Goal: Answer question/provide support: Share knowledge or assist other users

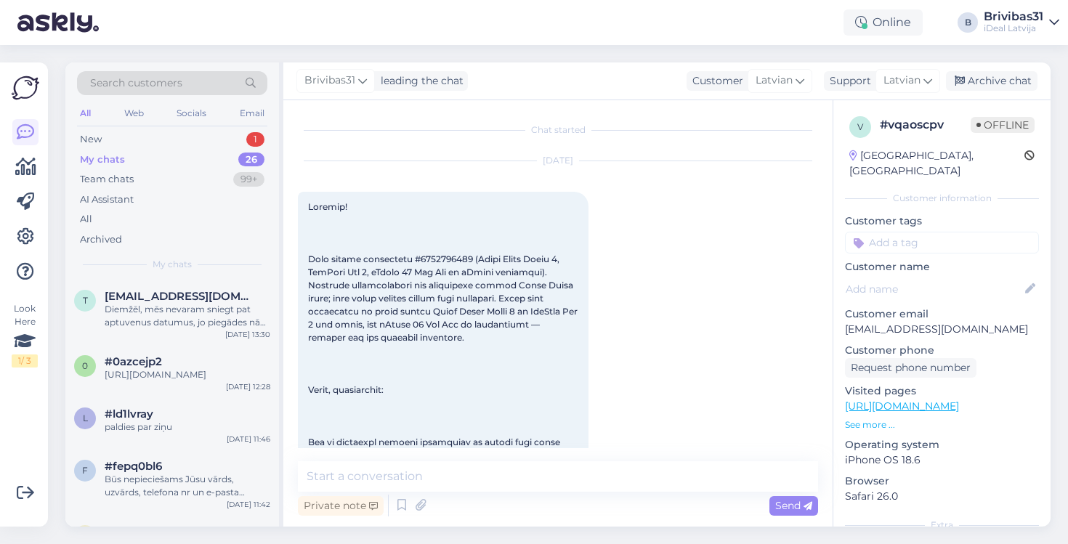
scroll to position [477, 0]
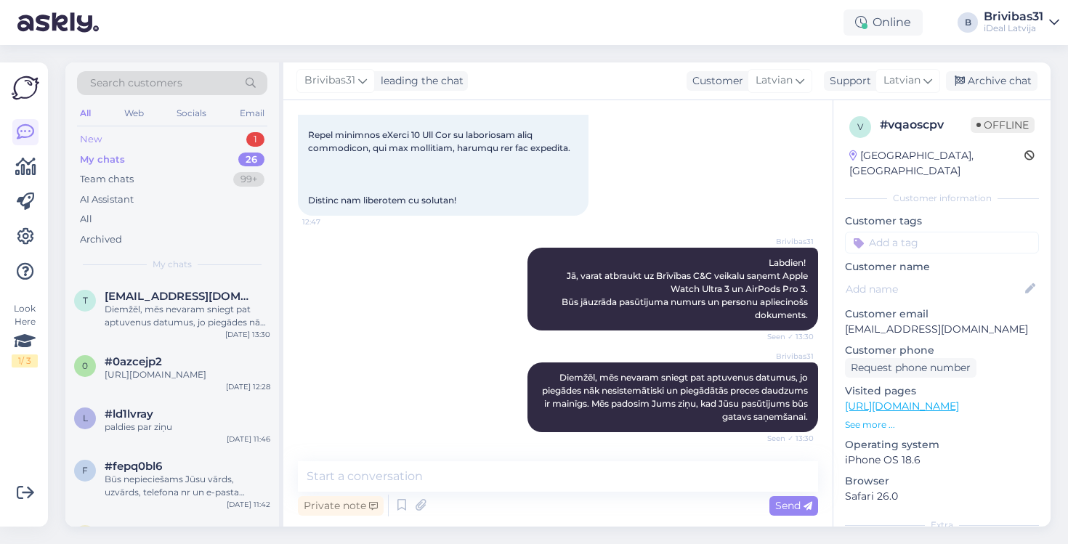
click at [159, 142] on div "New 1" at bounding box center [172, 139] width 190 height 20
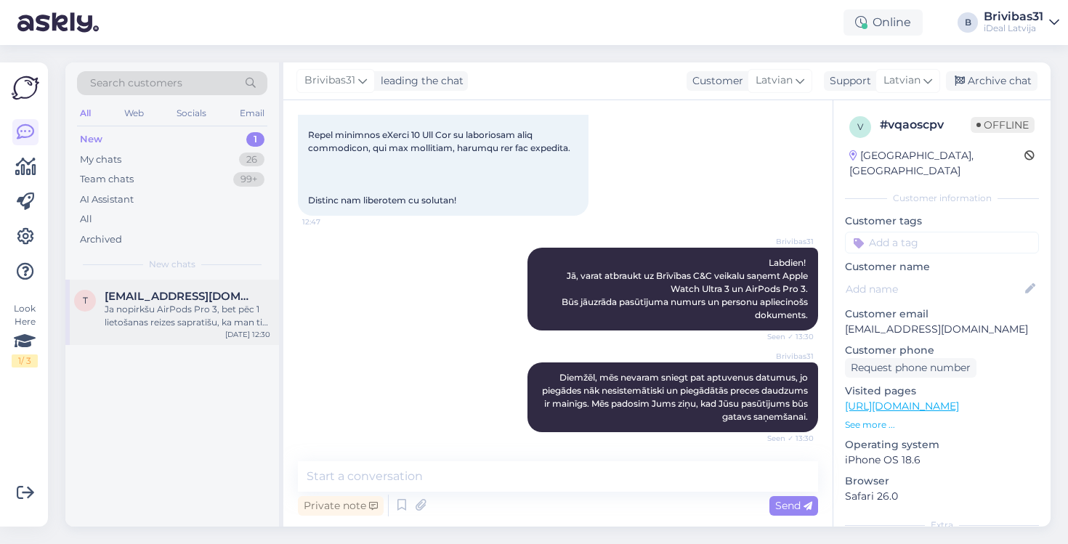
click at [222, 312] on div "Ja nopirkšu AirPods Pro 3, bet pēc 1 lietošanas reizes sapratīšu, ka man tie ne…" at bounding box center [188, 316] width 166 height 26
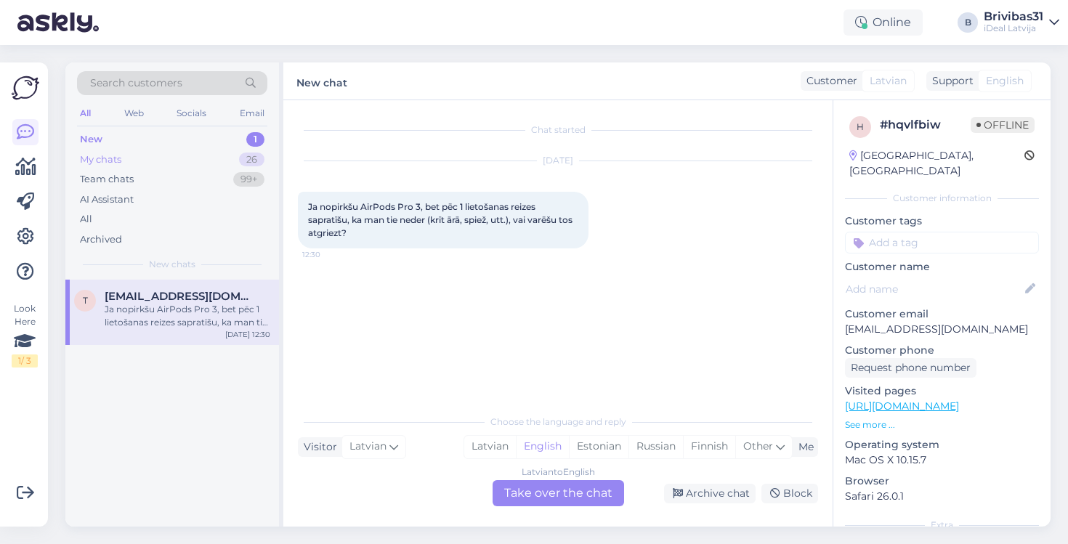
click at [161, 163] on div "My chats 26" at bounding box center [172, 160] width 190 height 20
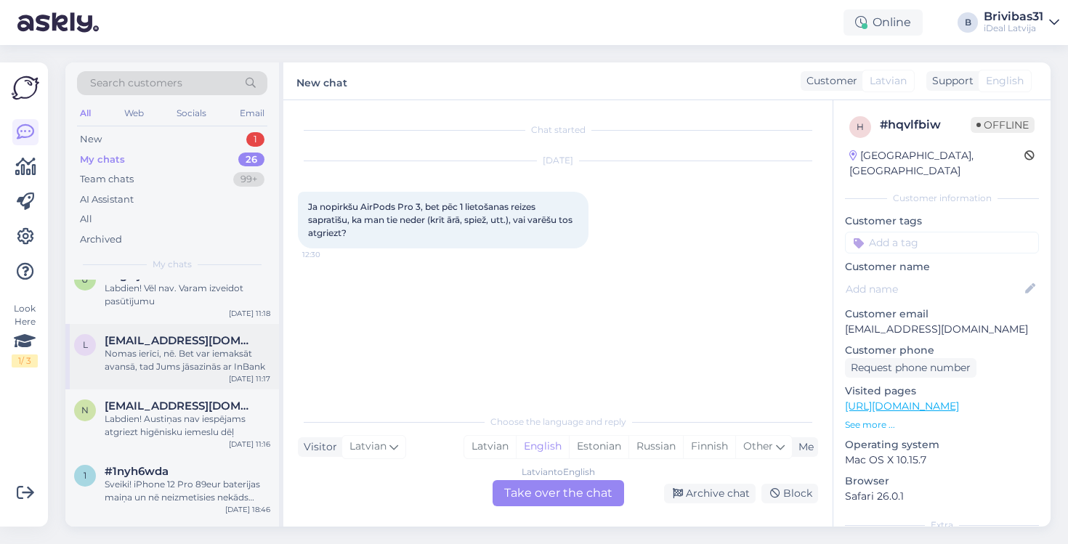
scroll to position [362, 0]
click at [199, 438] on div "Labdien! Austiņas nav iespējams atgriezt higēnisku iemeslu dēļ" at bounding box center [188, 425] width 166 height 26
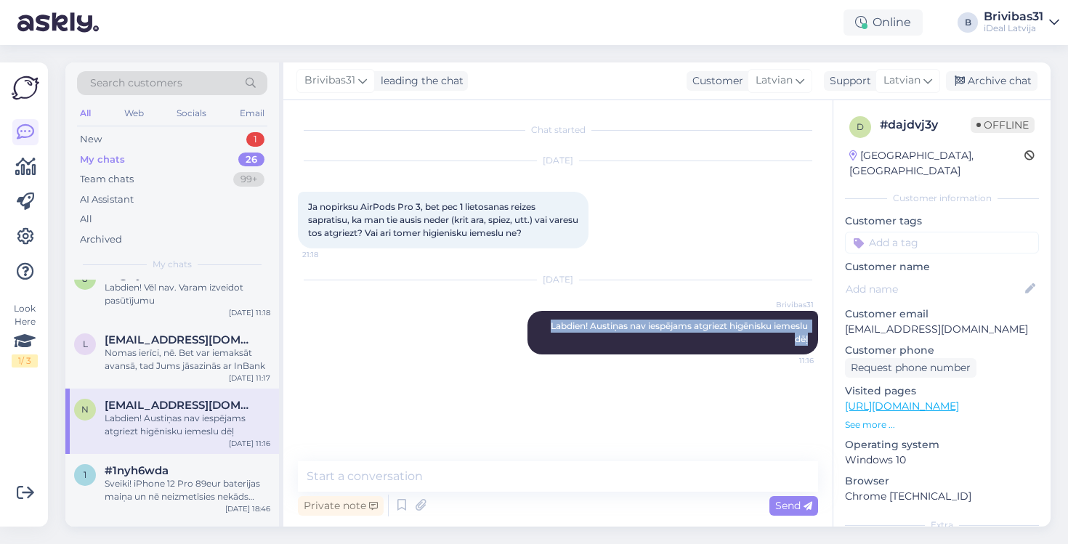
drag, startPoint x: 545, startPoint y: 324, endPoint x: 826, endPoint y: 336, distance: 281.5
click at [826, 336] on div "Chat started [DATE] Ja nopirksu AirPods Pro 3, bet pec 1 lietosanas reizes sapr…" at bounding box center [564, 282] width 533 height 334
copy span "Labdien! Austiņas nav iespējams atgriezt higēnisku iemeslu dēļ"
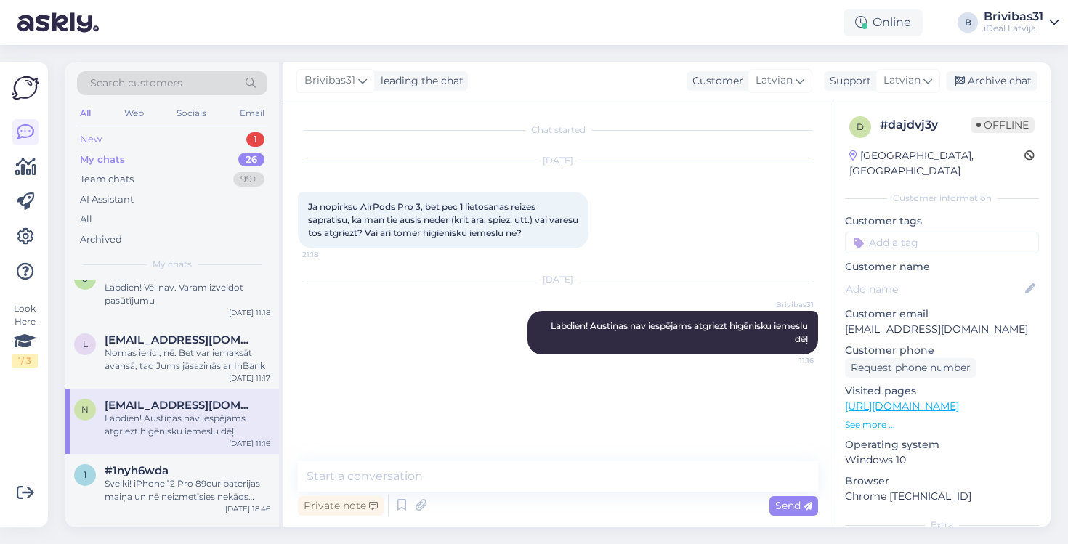
click at [186, 139] on div "New 1" at bounding box center [172, 139] width 190 height 20
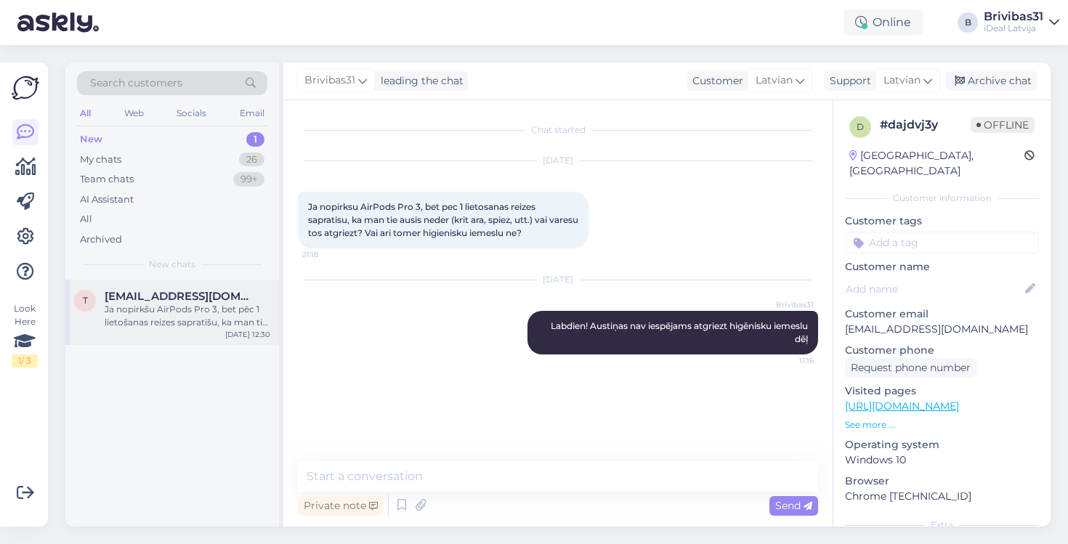
click at [205, 312] on div "Ja nopirkšu AirPods Pro 3, bet pēc 1 lietošanas reizes sapratīšu, ka man tie ne…" at bounding box center [188, 316] width 166 height 26
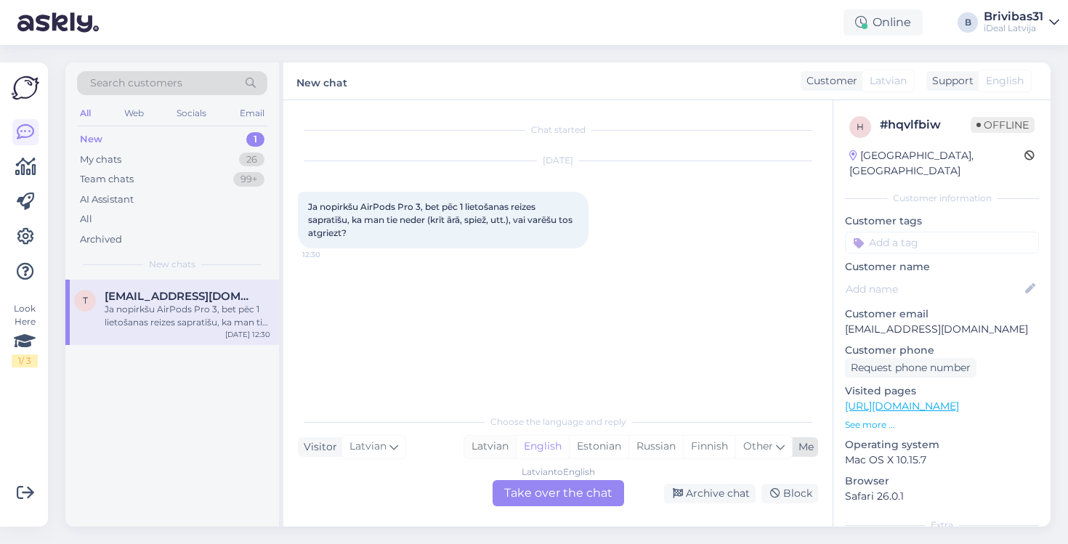
click at [500, 443] on div "Latvian" at bounding box center [490, 447] width 52 height 22
click at [518, 489] on div "Latvian to Latvian Take over the chat" at bounding box center [559, 493] width 132 height 26
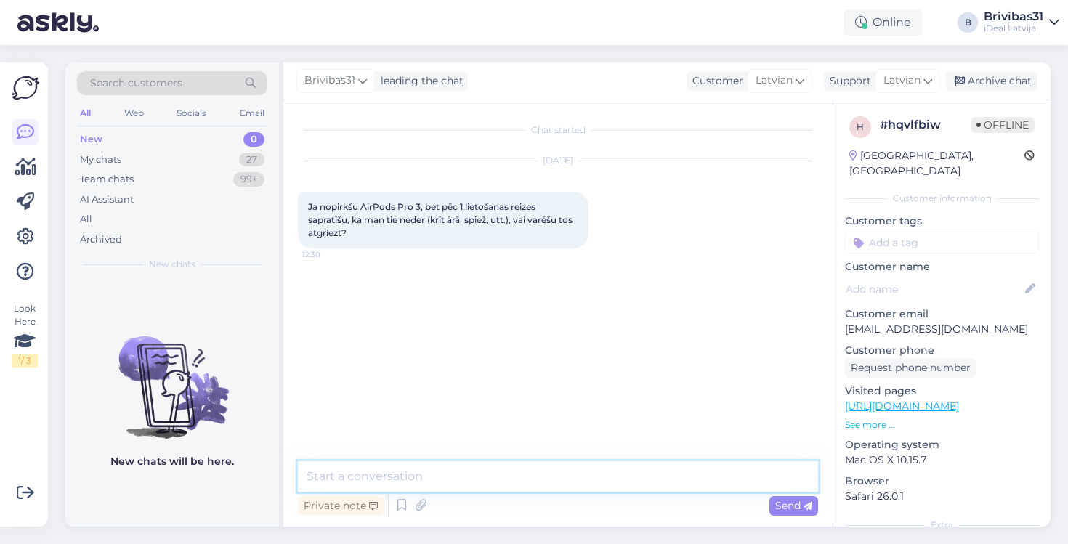
click at [506, 484] on textarea at bounding box center [558, 476] width 520 height 31
paste textarea "Labdien! Austiņas nav iespējams atgriezt higēnisku iemeslu dēļ"
type textarea "Labdien! Austiņas nav iespējams atgriezt higēnisku iemeslu dēļ"
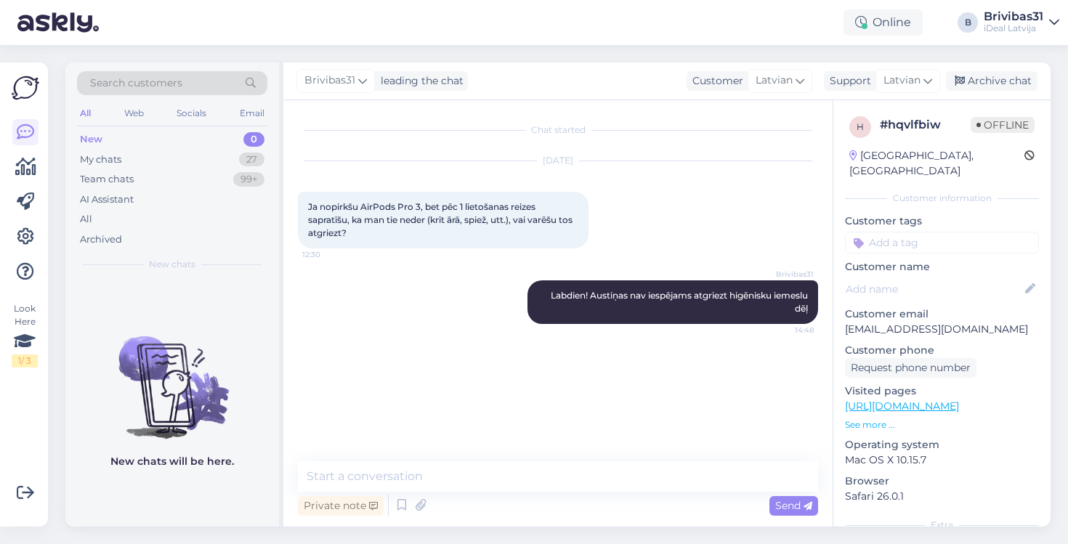
click at [519, 352] on div "Chat started [DATE] Ja nopirkšu AirPods Pro 3, bet pēc 1 lietošanas reizes sapr…" at bounding box center [564, 282] width 533 height 334
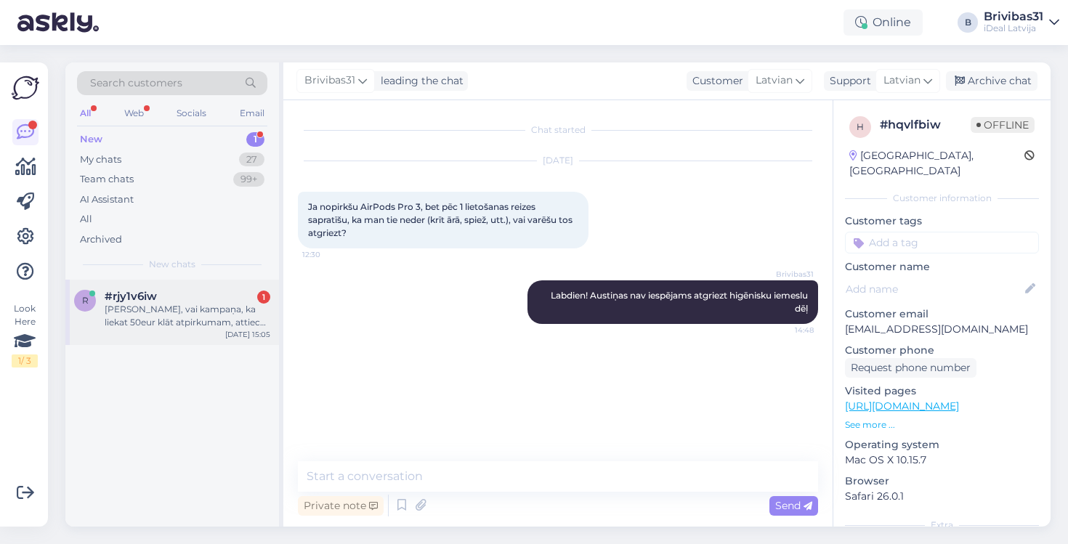
click at [206, 294] on div "#rjy1v6iw 1" at bounding box center [188, 296] width 166 height 13
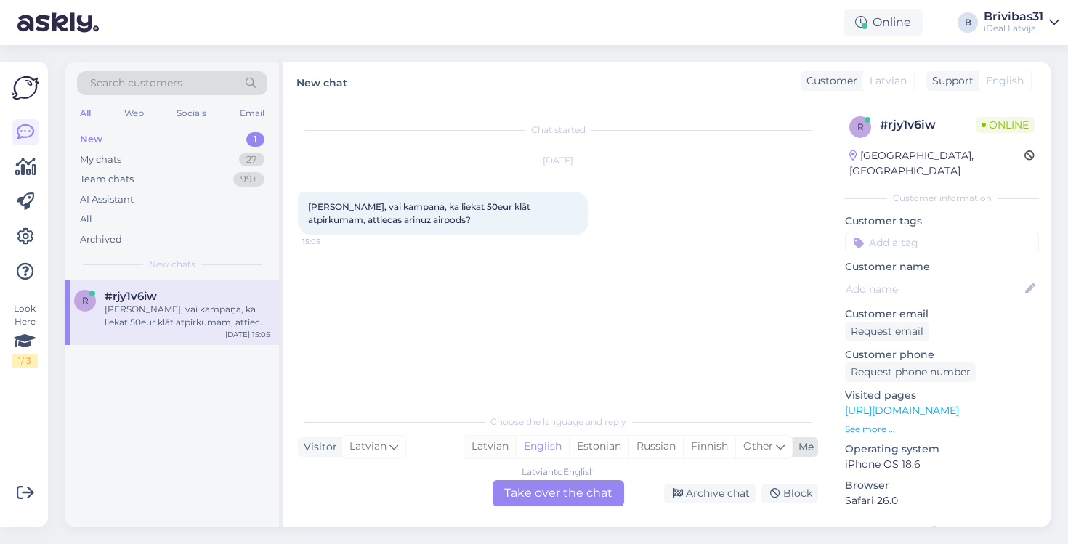
click at [498, 448] on div "Latvian" at bounding box center [490, 447] width 52 height 22
click at [532, 488] on div "Latvian to Latvian Take over the chat" at bounding box center [559, 493] width 132 height 26
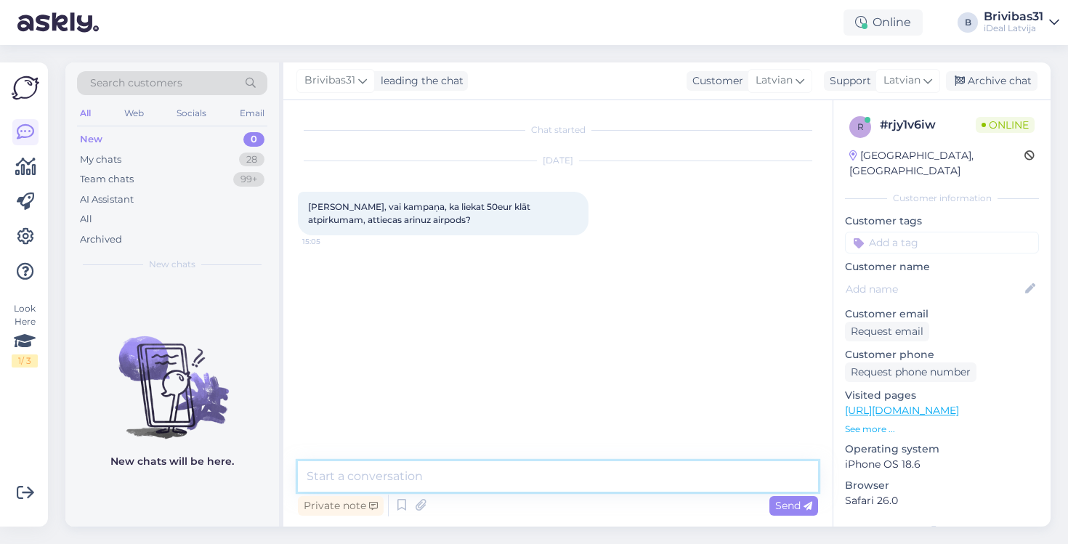
click at [519, 467] on textarea at bounding box center [558, 476] width 520 height 31
type textarea "Labdien, jā! Ja nodotās ierīces vērtība ir vismaz 150eur"
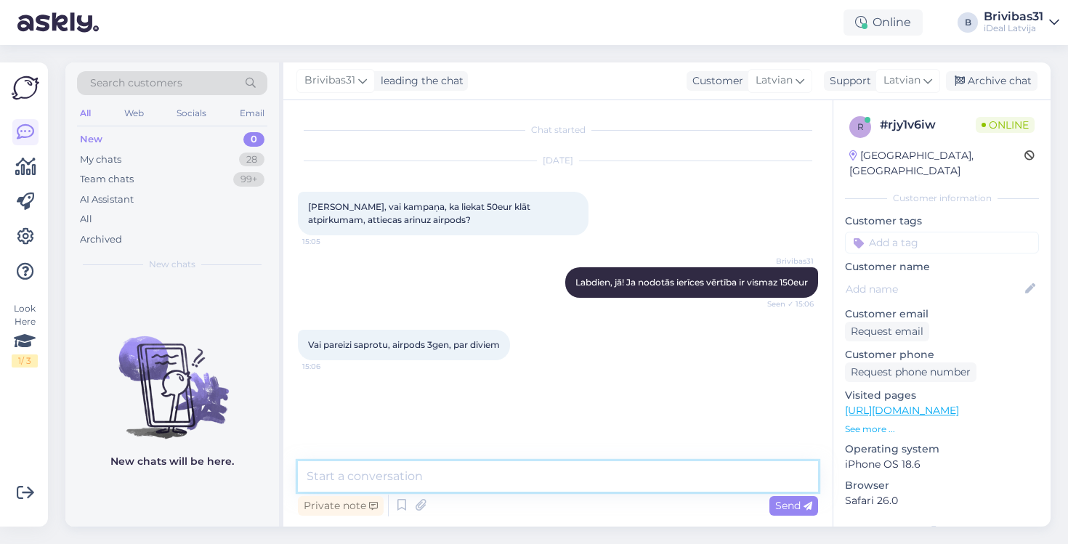
click at [476, 475] on textarea at bounding box center [558, 476] width 520 height 31
type textarea "nesapratu Jūsu jautājumu"
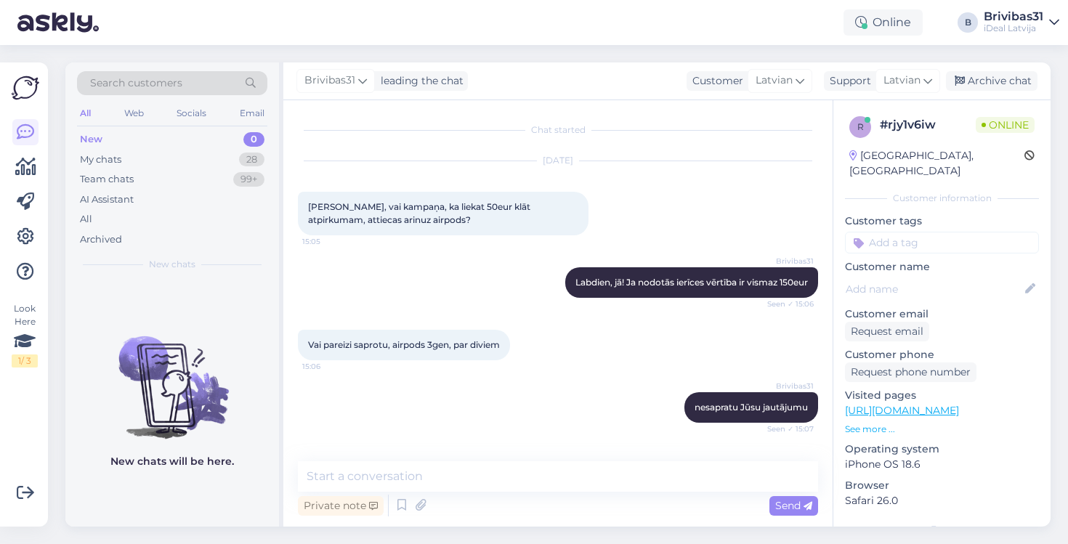
click at [557, 407] on div "Brivibas31 nesapratu Jūsu jautājumu Seen ✓ 15:07" at bounding box center [558, 407] width 520 height 62
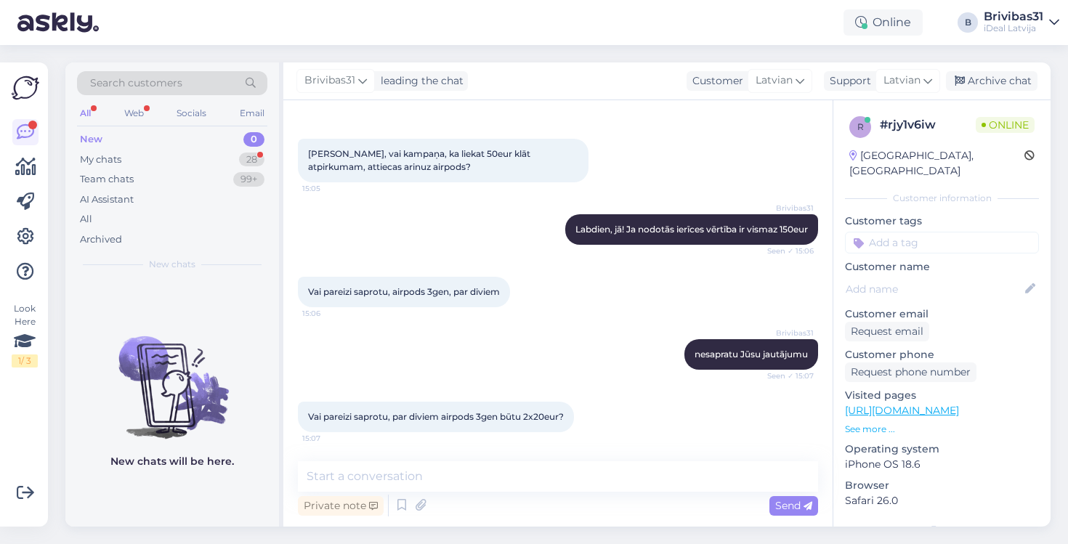
click at [557, 407] on div "Vai pareizi saprotu, par diviem airpods 3gen būtu 2x20eur? 15:07" at bounding box center [436, 417] width 276 height 31
click at [477, 398] on div "Vai pareizi saprotu, par diviem airpods 3gen būtu 2x20eur? 15:07" at bounding box center [558, 417] width 520 height 62
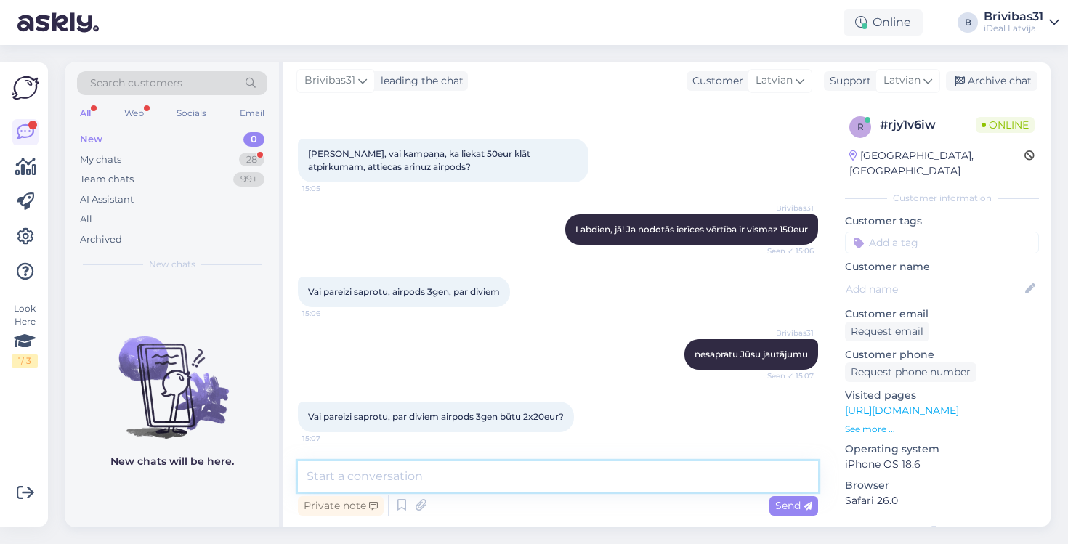
click at [428, 485] on textarea at bounding box center [558, 476] width 520 height 31
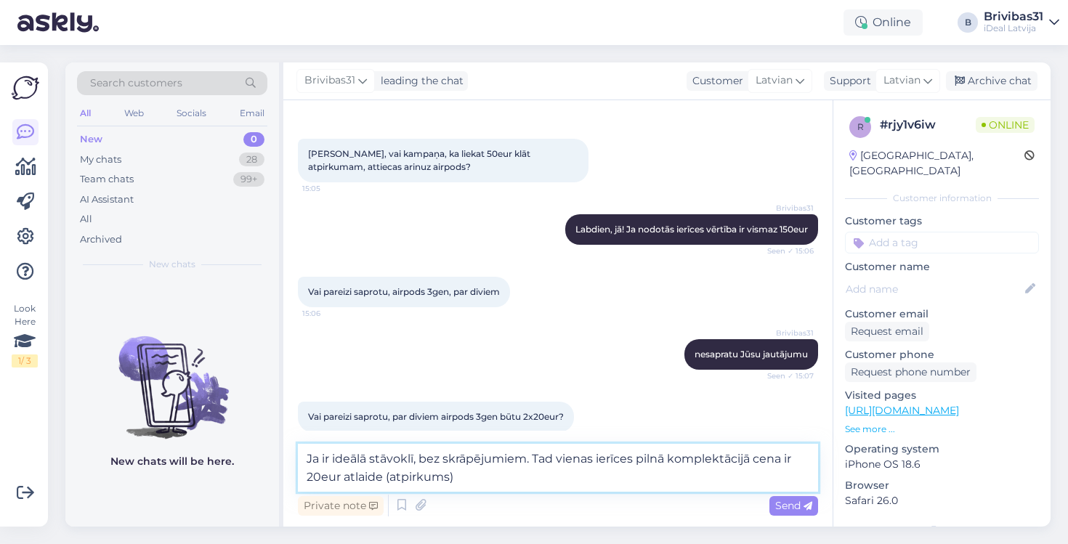
click at [752, 456] on textarea "Ja ir ideālā stāvoklī, bez skrāpējumiem. Tad vienas ierīces pilnā komplektācijā…" at bounding box center [558, 468] width 520 height 48
type textarea "Ja ir ideālā stāvoklī, bez skrāpējumiem. Tad vienas ierīces pilnā komplektācijā…"
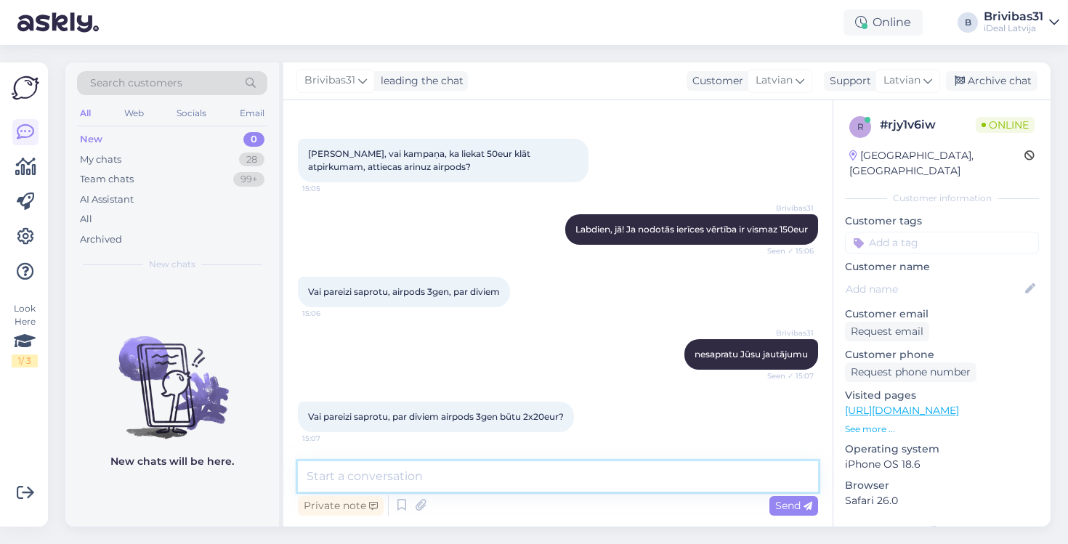
scroll to position [142, 0]
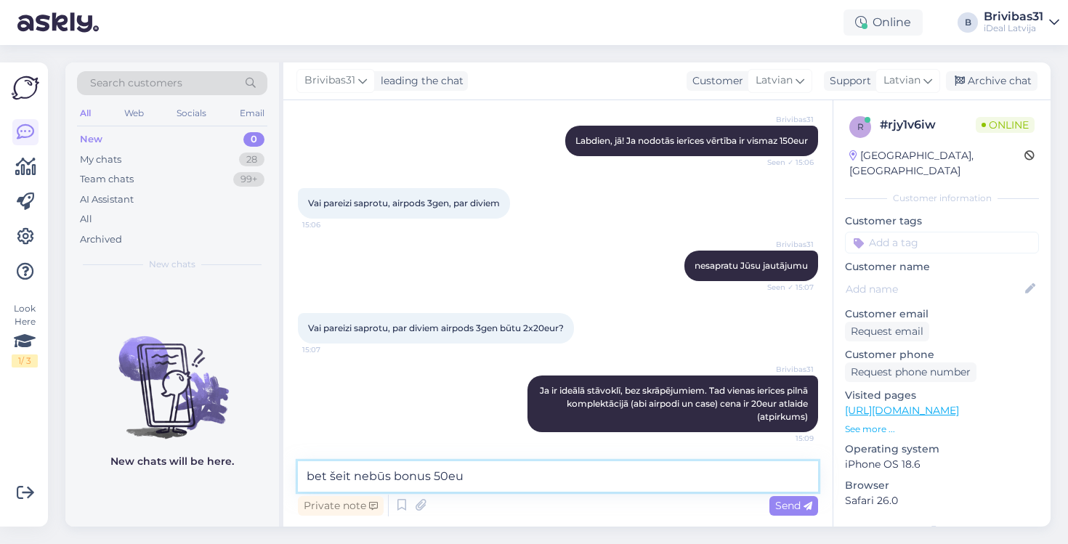
type textarea "bet šeit nebūs bonus 50eur"
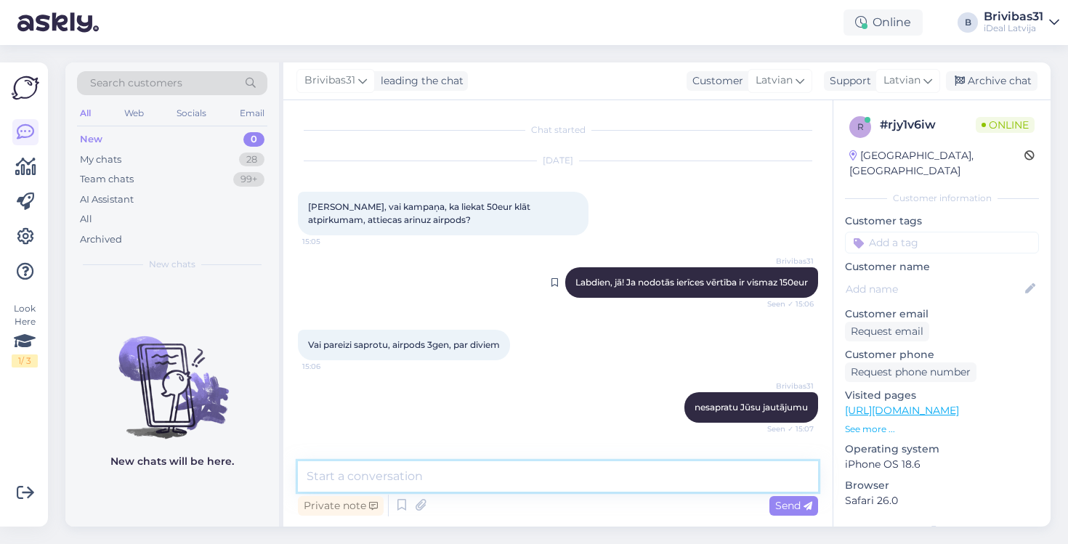
scroll to position [0, 0]
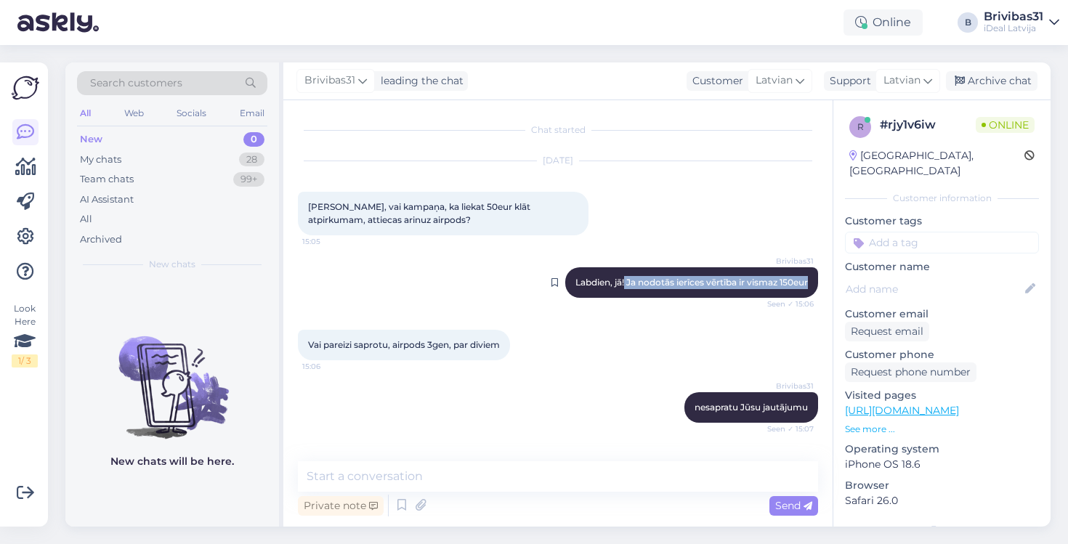
drag, startPoint x: 621, startPoint y: 280, endPoint x: 818, endPoint y: 285, distance: 196.3
click at [818, 285] on div "Brivibas31 Labdien, jā! Ja nodotās ierīces vērtība ir vismaz 150eur Seen ✓ 15:06" at bounding box center [691, 282] width 253 height 31
copy span "Ja nodotās ierīces vērtība ir vismaz 150eur"
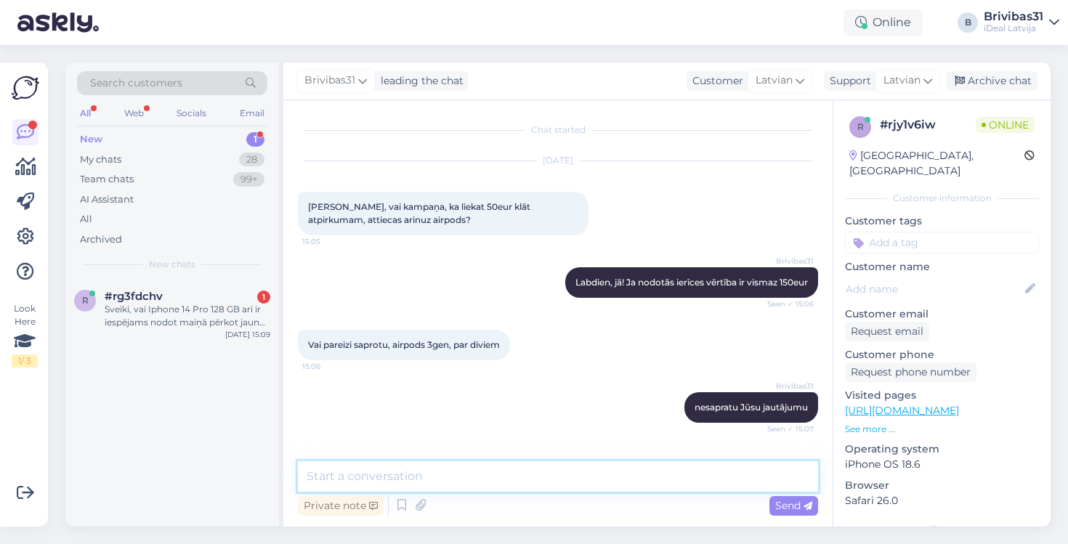
click at [631, 475] on textarea at bounding box center [558, 476] width 520 height 31
paste textarea "Ja nodotās ierīces vērtība ir vismaz 150eur"
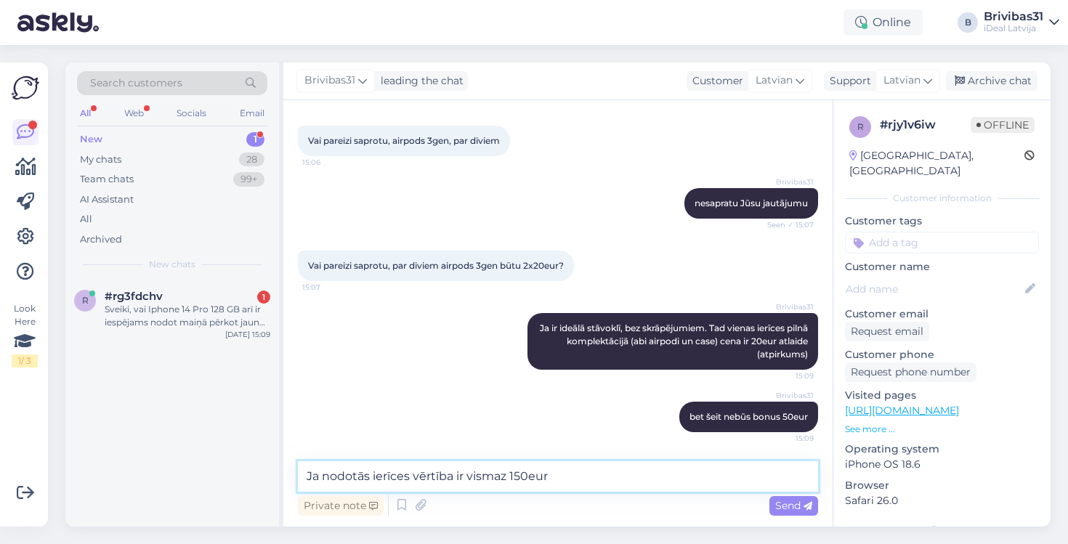
scroll to position [204, 0]
type textarea "Ja nodotās ierīces vērtība ir vismaz 150eur, tad nāk bonusā 50eur"
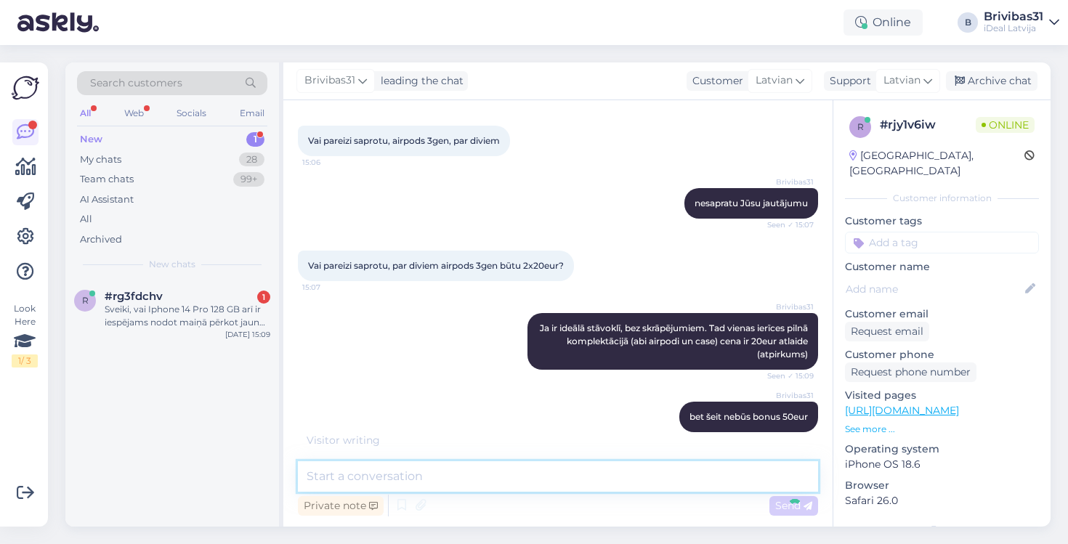
scroll to position [280, 0]
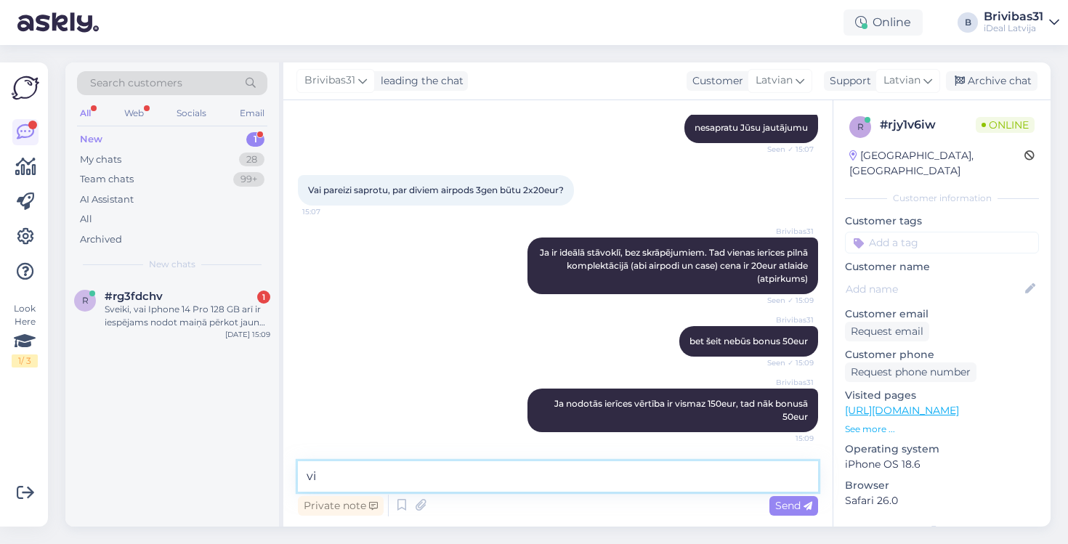
type textarea "v"
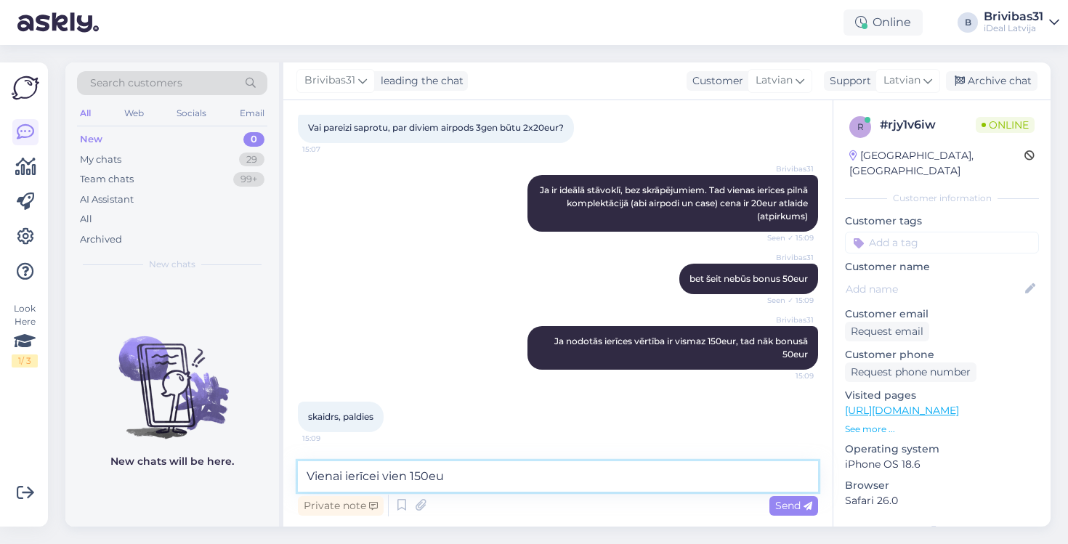
type textarea "Vienai ierīcei vien 150eur"
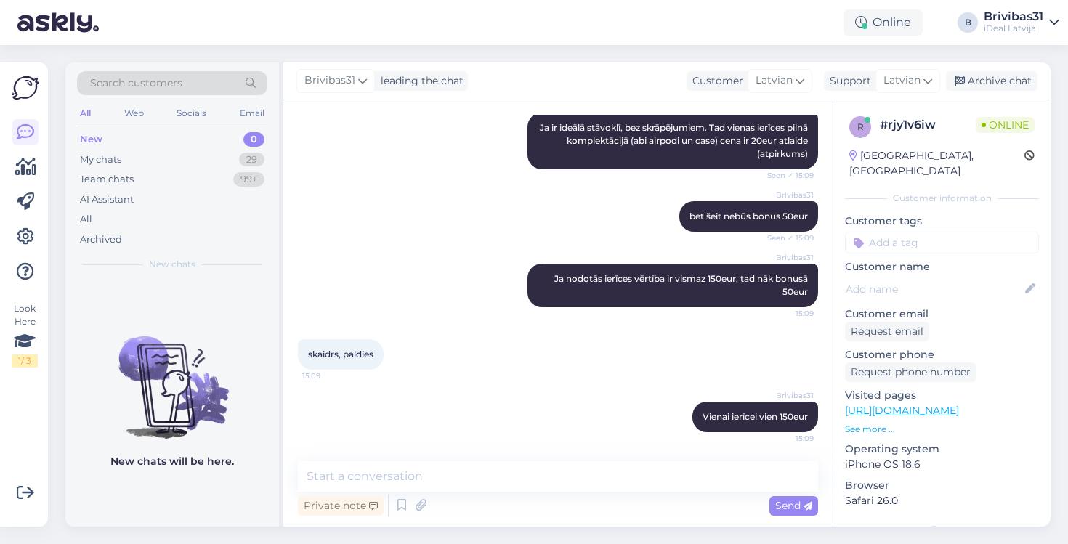
click at [514, 402] on div "Brivibas31 Vienai ierīcei vien 150eur 15:09" at bounding box center [558, 417] width 520 height 62
click at [117, 160] on div "My chats" at bounding box center [100, 160] width 41 height 15
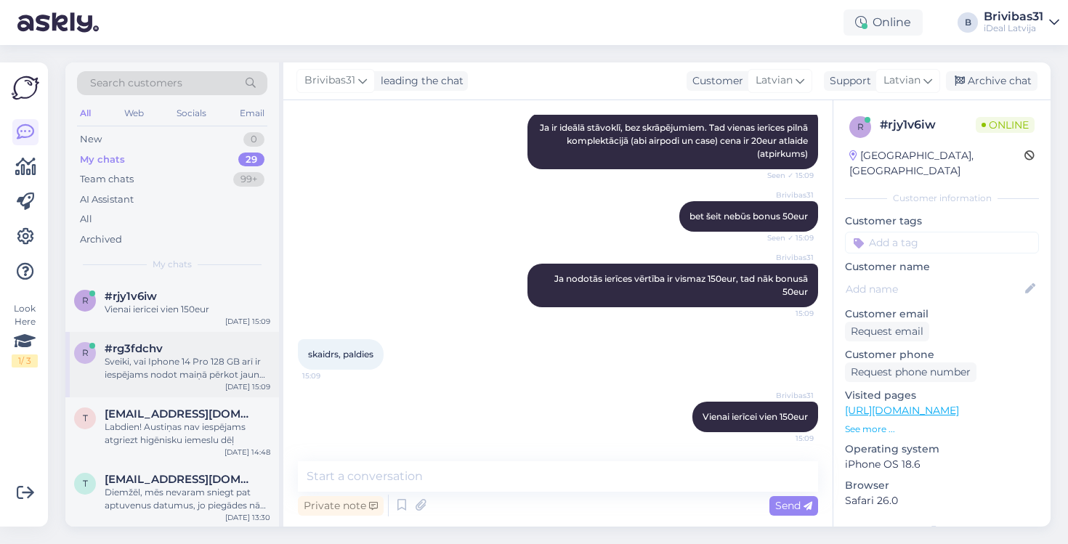
click at [164, 358] on div "Sveiki, vai Iphone 14 Pro 128 GB arī ir iespējams nodot maiņā pērkot jaunu iekā…" at bounding box center [188, 368] width 166 height 26
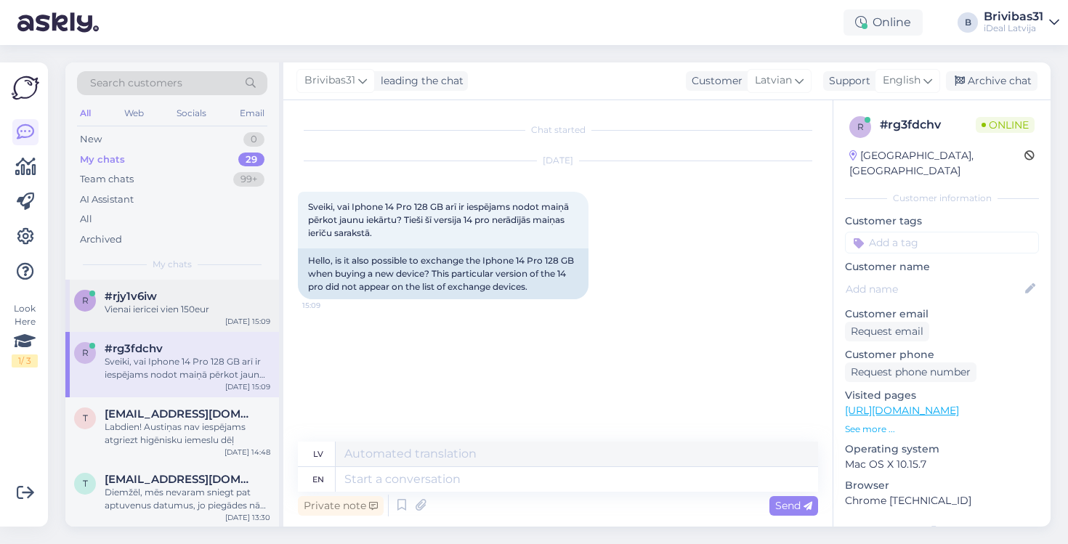
click at [160, 307] on div "Vienai ierīcei vien 150eur" at bounding box center [188, 309] width 166 height 13
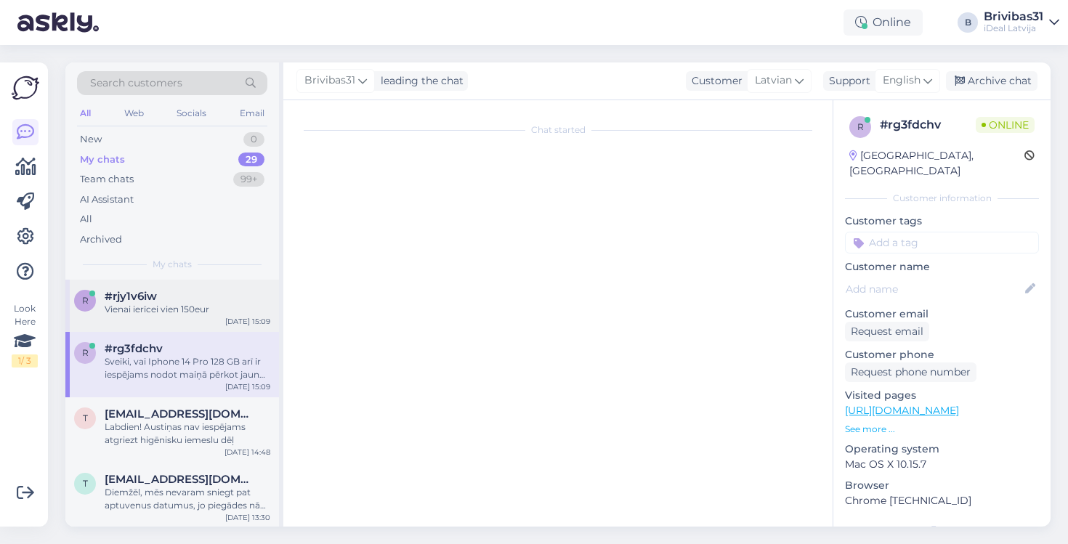
scroll to position [405, 0]
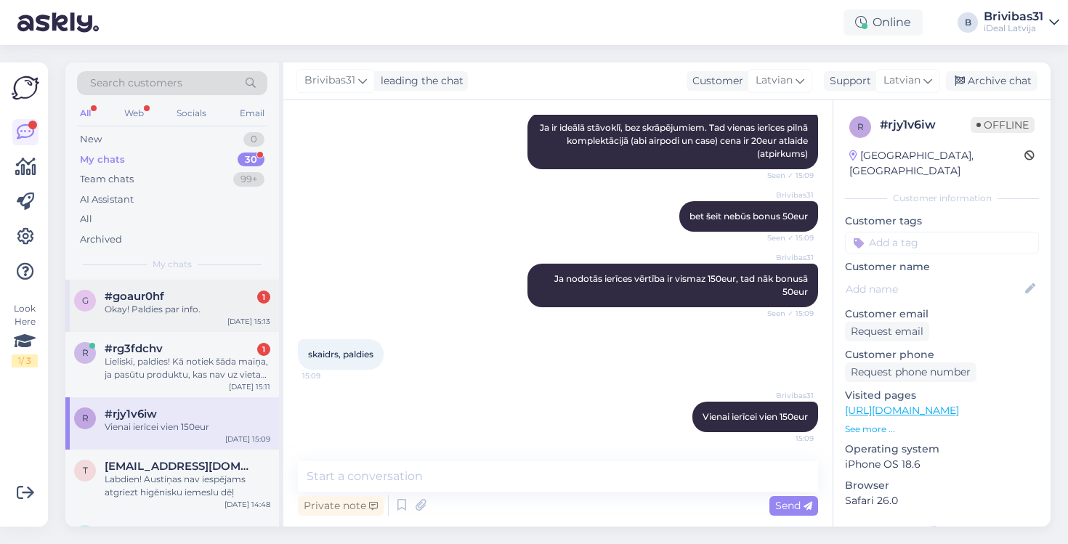
click at [211, 314] on div "g #goaur0hf 1 Okay! Paldies par info. [DATE] 15:13" at bounding box center [172, 306] width 214 height 52
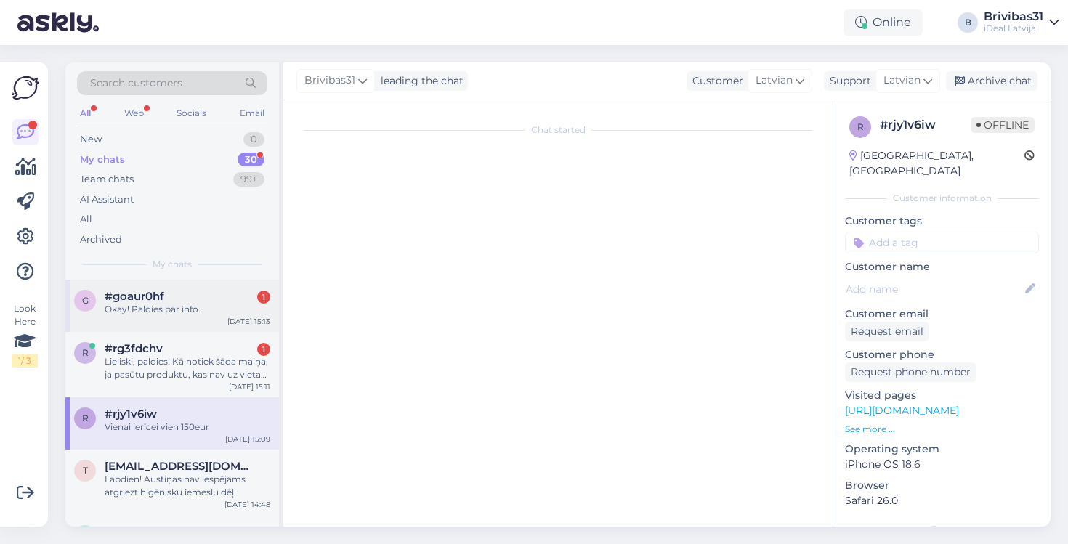
scroll to position [0, 0]
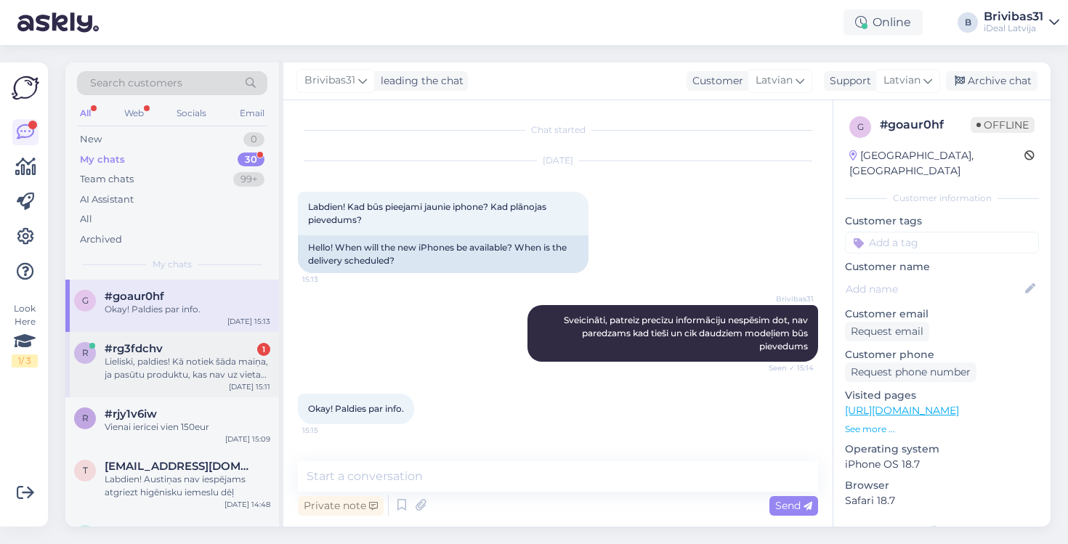
click at [177, 363] on div "Lieliski, paldies! Kā notiek šāda maiņa, ja pasūtu produktu, kas nav uz vietas …" at bounding box center [188, 368] width 166 height 26
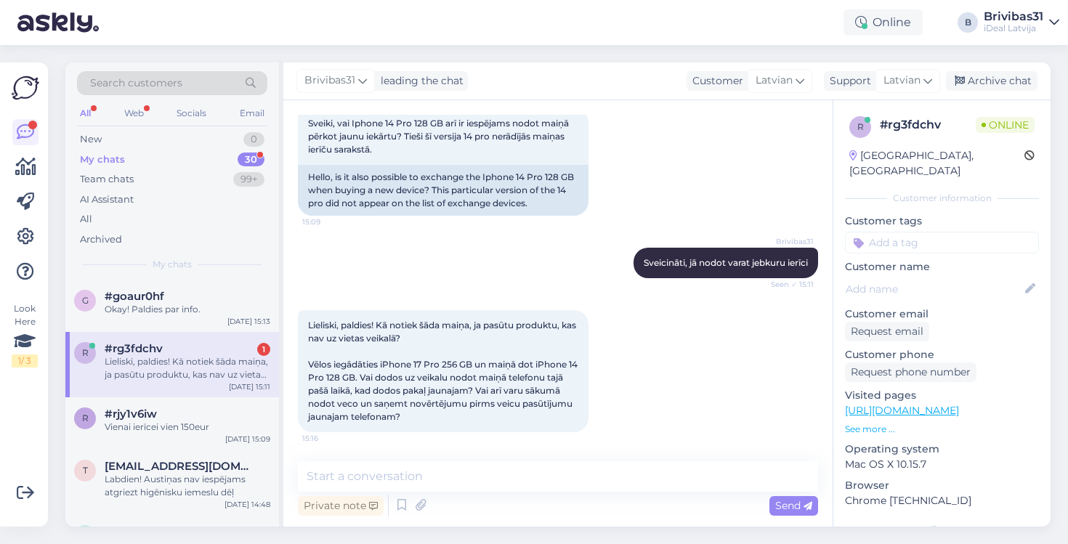
scroll to position [84, 0]
